Goal: Information Seeking & Learning: Learn about a topic

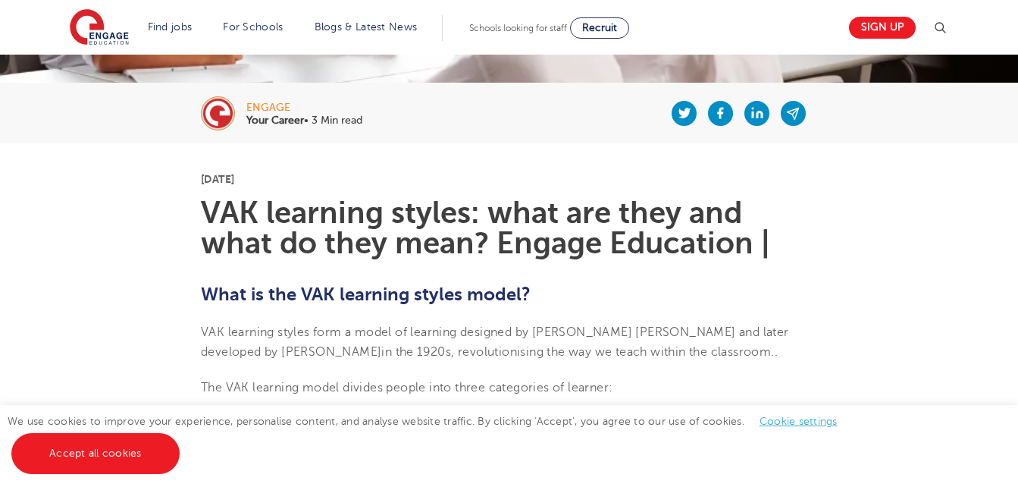
scroll to position [273, 0]
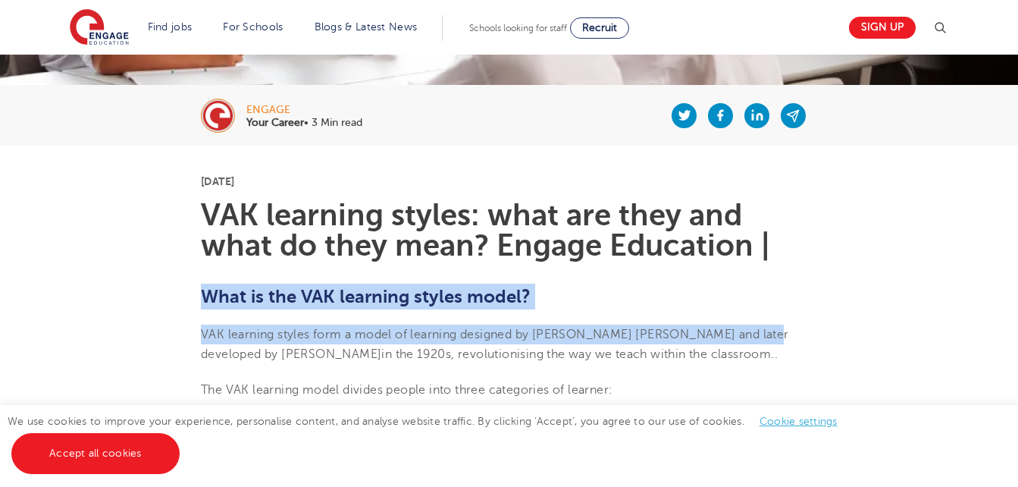
drag, startPoint x: 753, startPoint y: 339, endPoint x: 790, endPoint y: 235, distance: 110.0
click at [790, 235] on h1 "VAK learning styles: what are they and what do they mean? Engage Education |" at bounding box center [509, 230] width 616 height 61
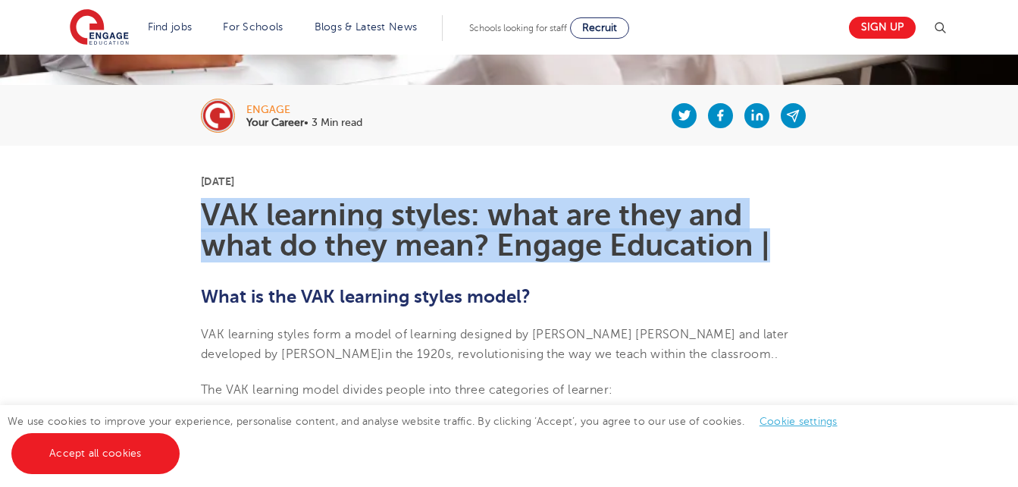
drag, startPoint x: 777, startPoint y: 240, endPoint x: 195, endPoint y: 222, distance: 582.4
copy h1 "VAK learning styles: what are they and what do they mean? Engage Education |"
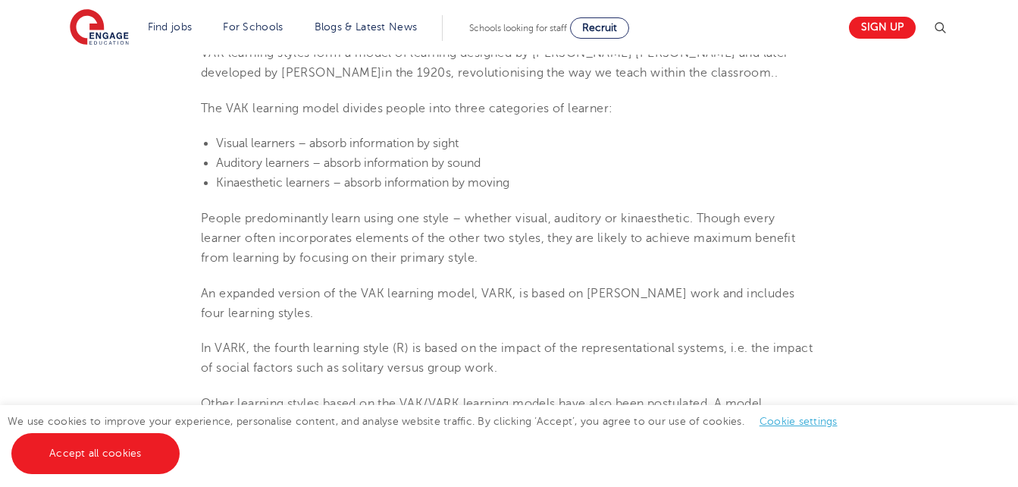
scroll to position [553, 0]
